Goal: Task Accomplishment & Management: Manage account settings

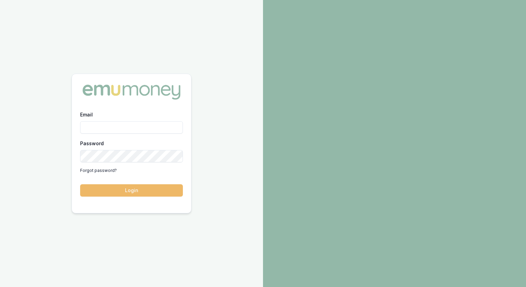
type input "[PERSON_NAME][EMAIL_ADDRESS][PERSON_NAME][DOMAIN_NAME]"
click at [133, 189] on button "Login" at bounding box center [131, 190] width 103 height 12
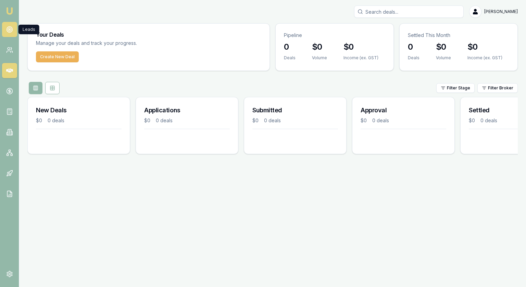
click at [5, 24] on link at bounding box center [9, 29] width 15 height 15
